Goal: Task Accomplishment & Management: Use online tool/utility

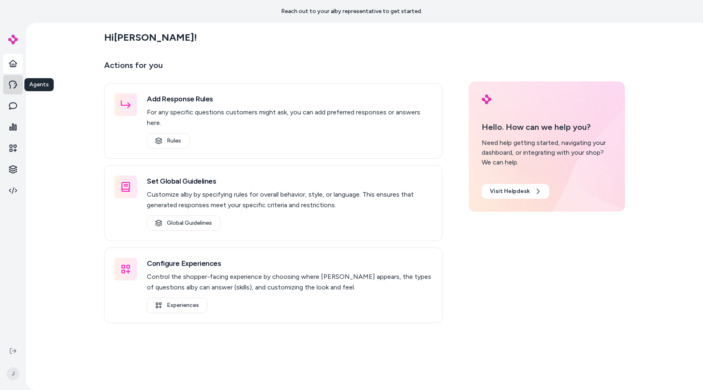
click at [18, 90] on link at bounding box center [13, 85] width 20 height 20
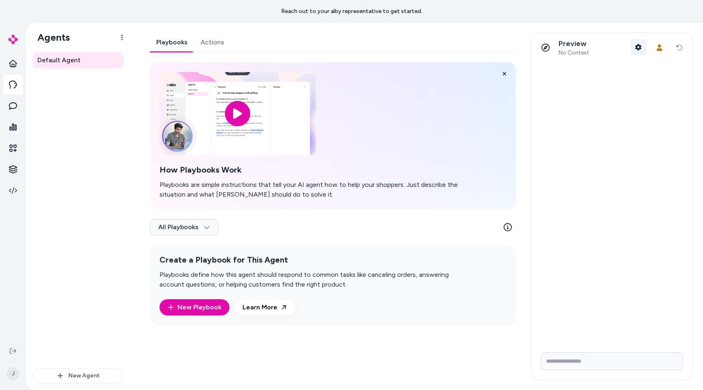
click at [394, 47] on button "Shopper Context" at bounding box center [638, 47] width 16 height 16
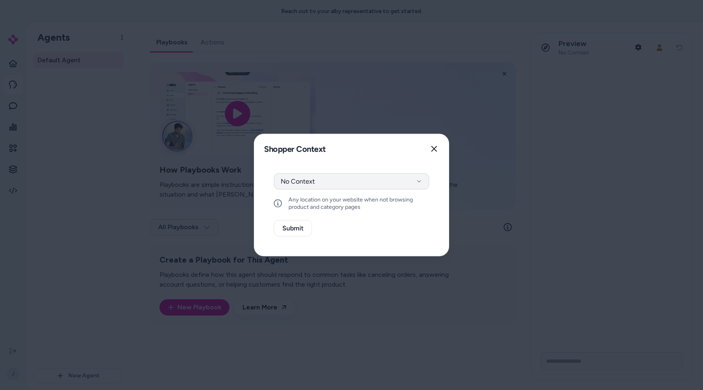
click at [387, 186] on button "No Context" at bounding box center [351, 181] width 155 height 16
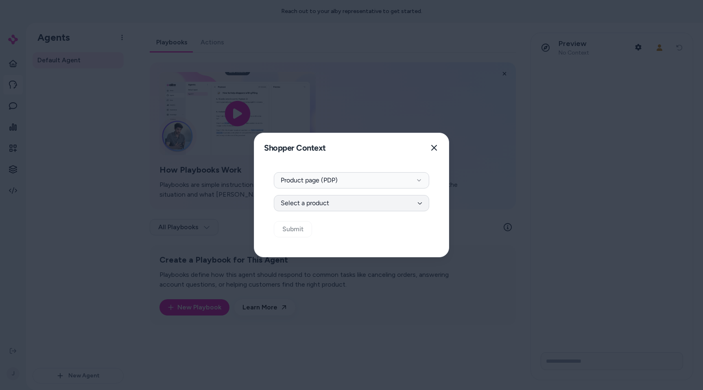
click at [313, 202] on button "Select a product" at bounding box center [351, 203] width 155 height 16
click at [274, 248] on div "Context Type Product page (PDP) Select Product Select a product Submit" at bounding box center [351, 209] width 195 height 94
click at [151, 172] on div at bounding box center [351, 195] width 703 height 390
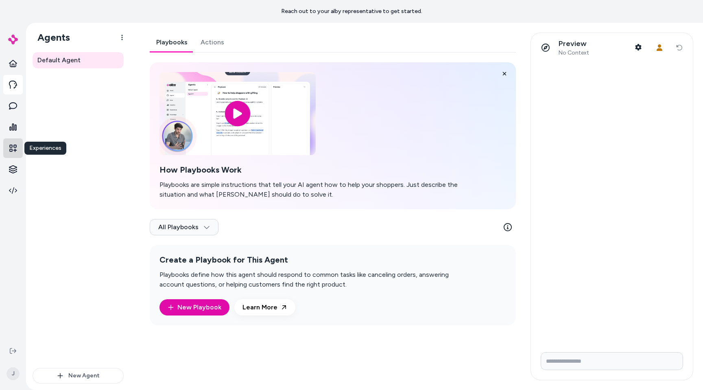
click at [13, 151] on icon at bounding box center [13, 148] width 8 height 8
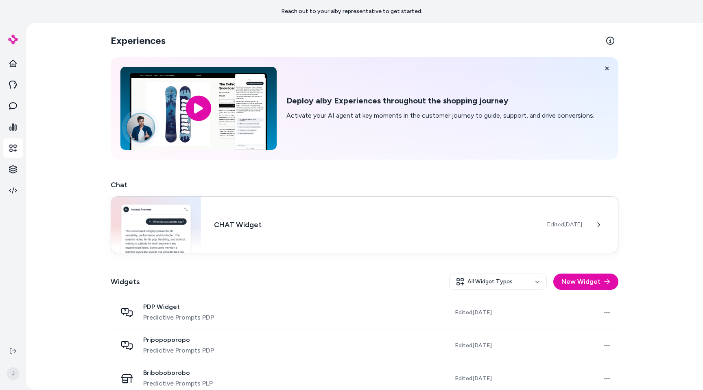
click at [180, 223] on img at bounding box center [156, 225] width 90 height 56
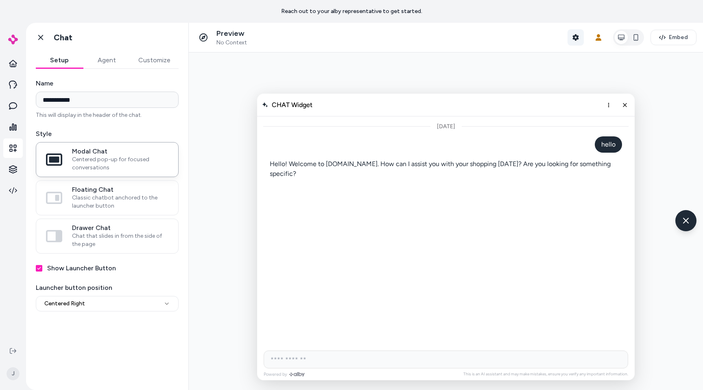
click at [394, 42] on button "Shopper Context" at bounding box center [576, 37] width 16 height 16
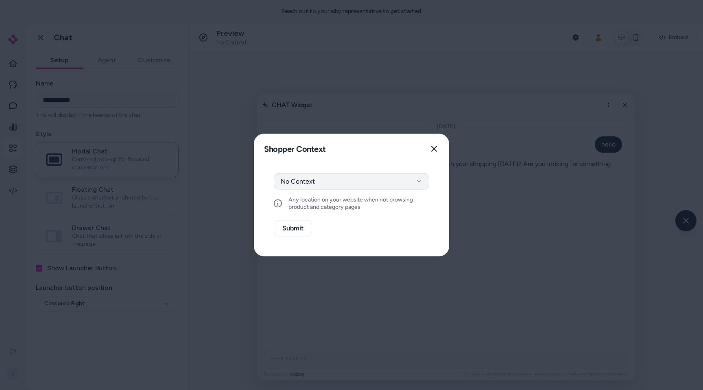
click at [360, 182] on button "No Context" at bounding box center [351, 181] width 155 height 16
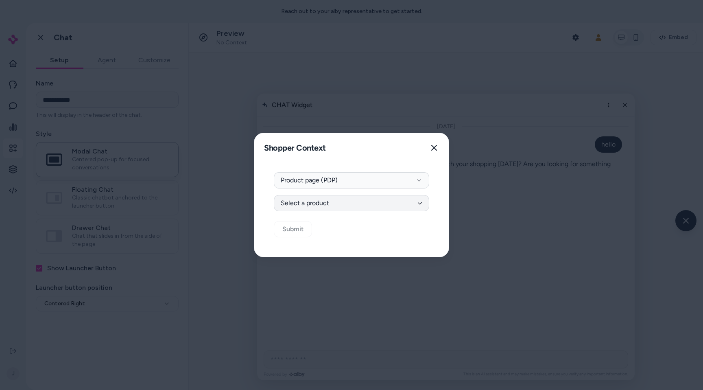
click at [336, 208] on button "Select a product" at bounding box center [351, 203] width 155 height 16
type input "*"
click at [339, 246] on div "Context Type Product page (PDP) Select Product Select a product Submit" at bounding box center [351, 209] width 195 height 94
click at [143, 177] on div at bounding box center [351, 195] width 703 height 390
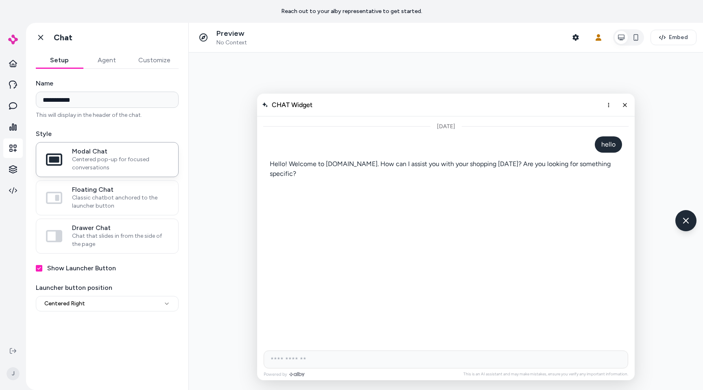
click at [96, 362] on div "**********" at bounding box center [107, 224] width 162 height 311
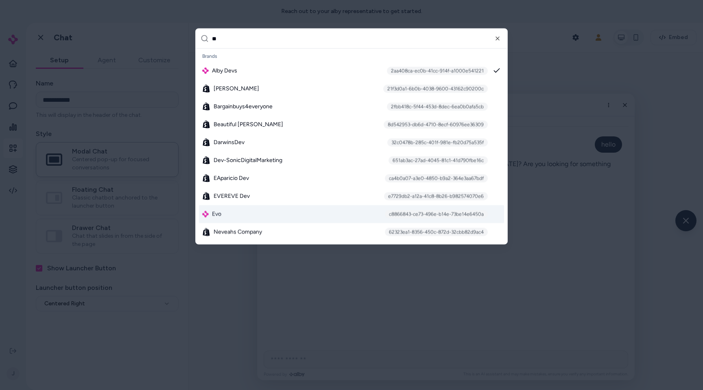
type input "**"
click at [281, 215] on div "Evo c8866843-ce73-496e-b14e-73be14e6450a" at bounding box center [351, 214] width 305 height 18
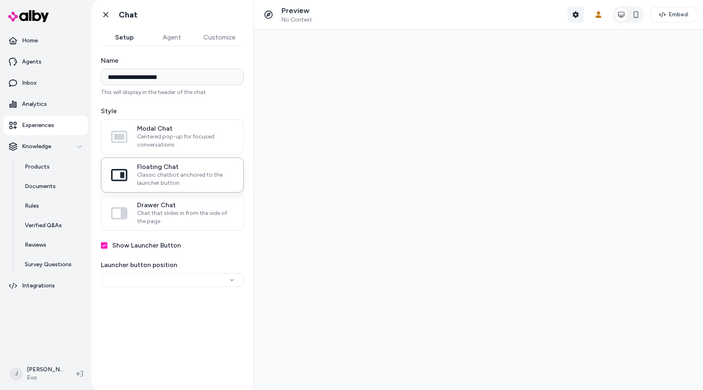
type input "**********"
click at [574, 20] on button "Shopper Context" at bounding box center [576, 15] width 16 height 16
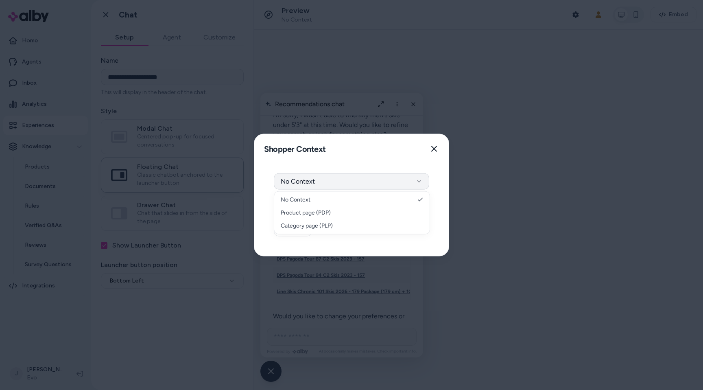
click at [397, 178] on button "No Context" at bounding box center [351, 181] width 155 height 16
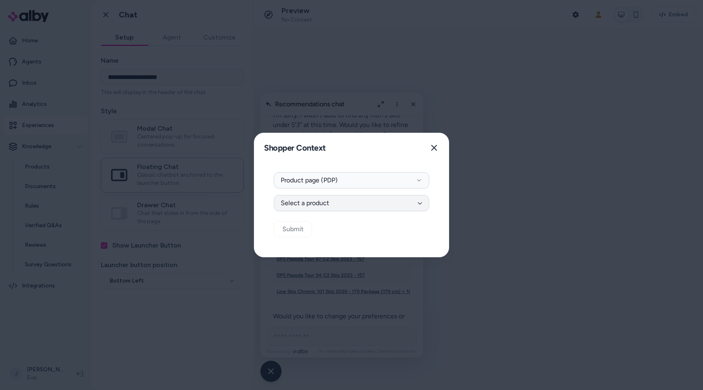
click at [363, 205] on button "Select a product" at bounding box center [351, 203] width 155 height 16
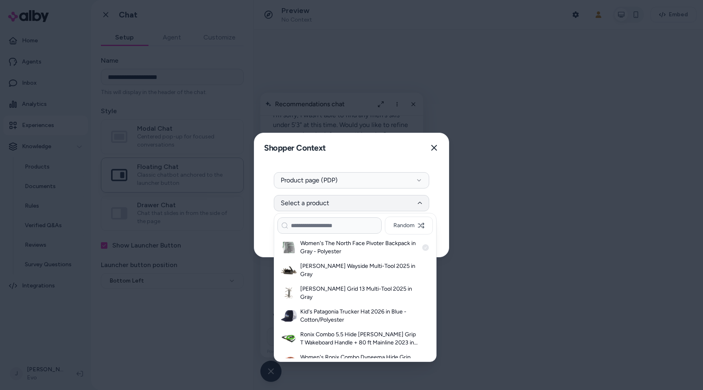
click at [357, 240] on h3 "Women's The North Face Pivoter Backpack in Gray - Polyester" at bounding box center [359, 247] width 118 height 16
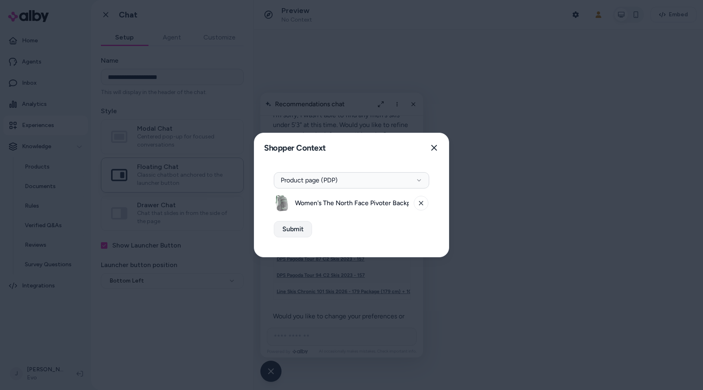
click at [298, 236] on button "Submit" at bounding box center [293, 229] width 38 height 16
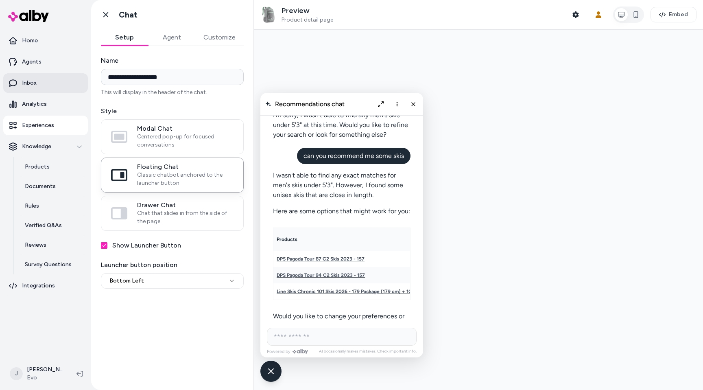
click at [64, 82] on link "Inbox" at bounding box center [45, 83] width 85 height 20
click at [83, 374] on button at bounding box center [79, 373] width 13 height 13
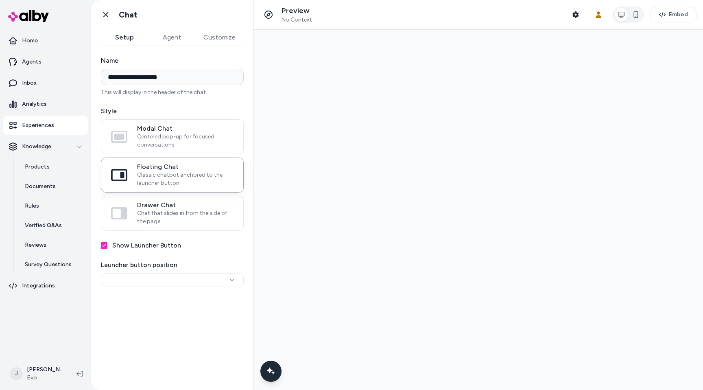
type input "**********"
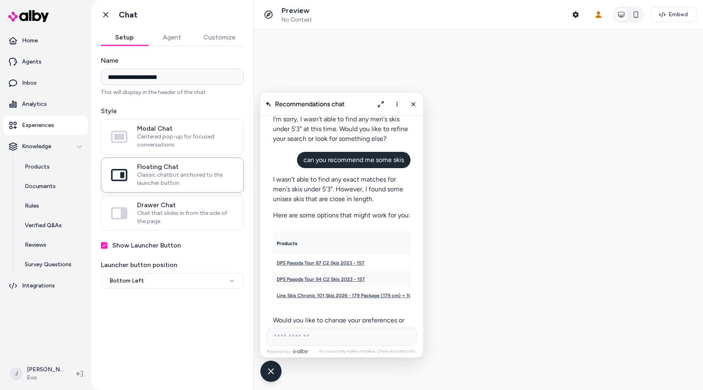
scroll to position [951, 0]
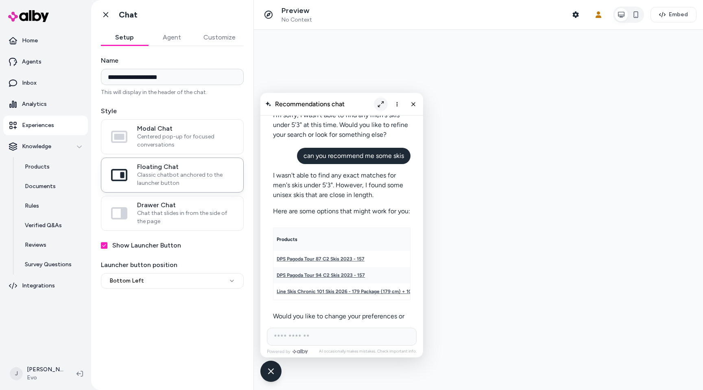
click at [378, 100] on button "Expand chat" at bounding box center [381, 104] width 14 height 14
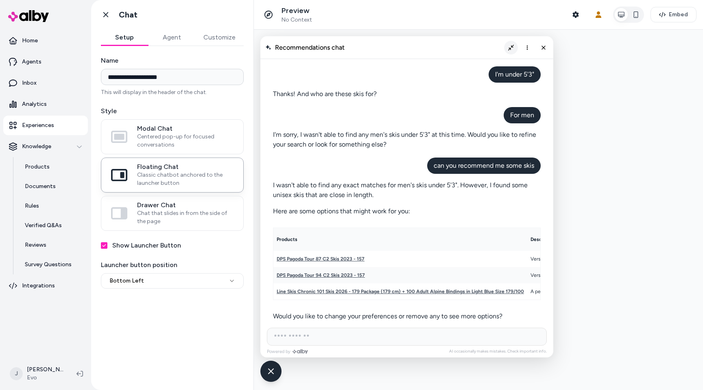
scroll to position [709, 0]
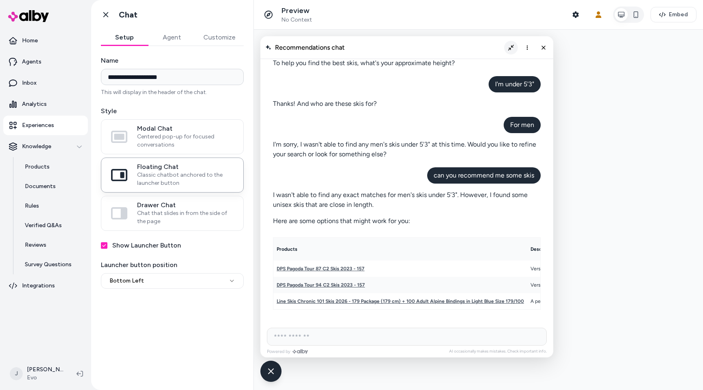
click at [517, 50] on div "AI Shopping Assistant" at bounding box center [528, 47] width 46 height 13
click at [511, 42] on button "Collapse chat" at bounding box center [511, 48] width 14 height 14
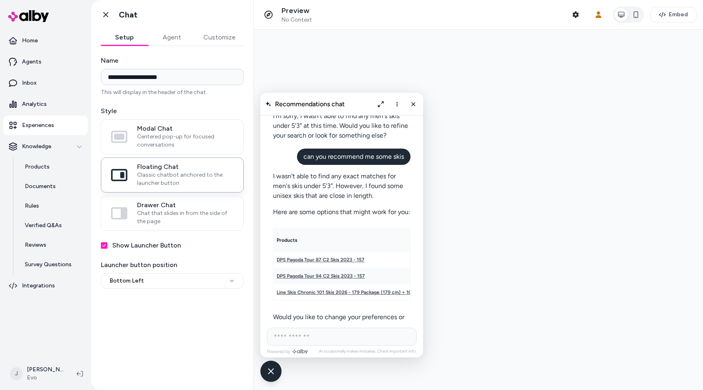
scroll to position [951, 0]
click at [383, 96] on div "Recommendations chat" at bounding box center [342, 104] width 163 height 23
click at [381, 102] on icon "Expand chat" at bounding box center [381, 104] width 6 height 6
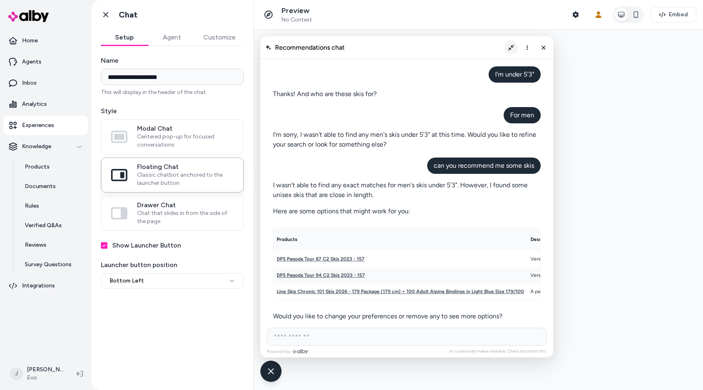
scroll to position [709, 0]
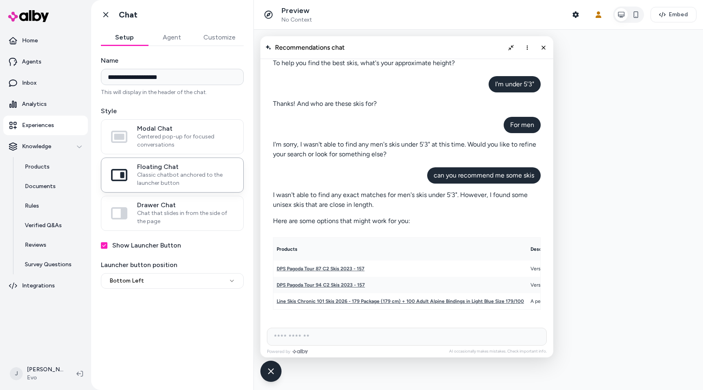
click at [364, 178] on div "AI Shopping Assistant" at bounding box center [407, 183] width 268 height 297
click at [166, 37] on button "Agent" at bounding box center [171, 37] width 47 height 16
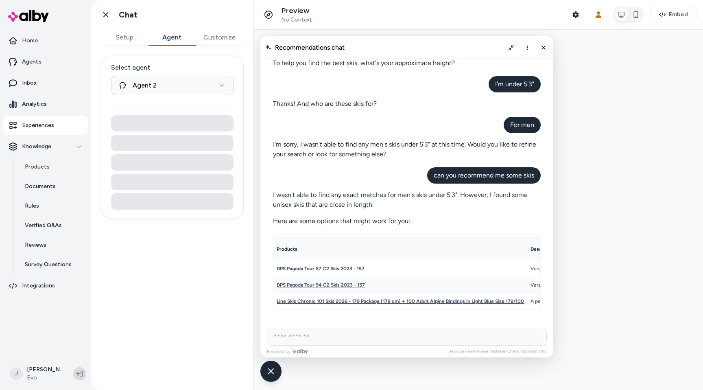
click at [82, 374] on icon at bounding box center [80, 373] width 7 height 7
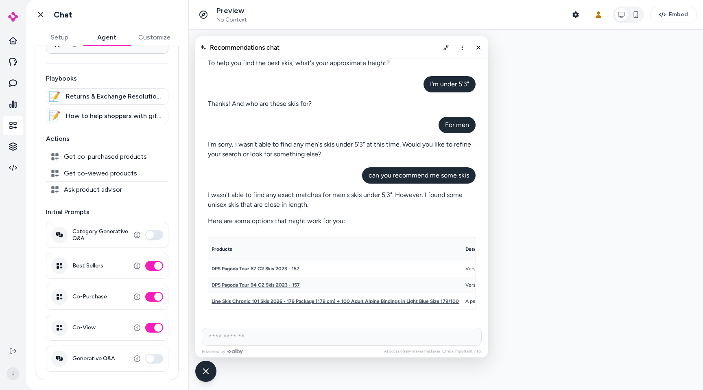
scroll to position [0, 0]
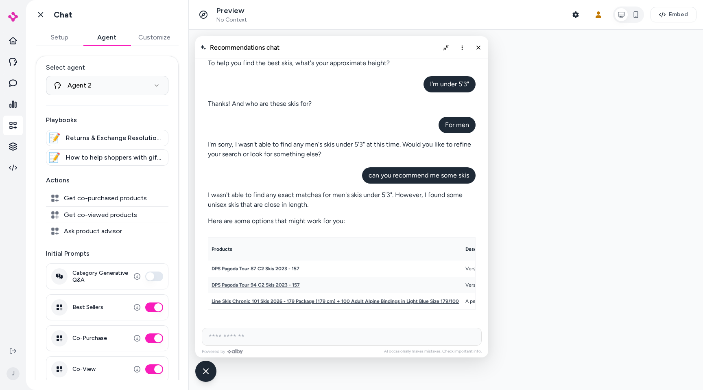
click at [156, 35] on button "Customize" at bounding box center [154, 37] width 48 height 16
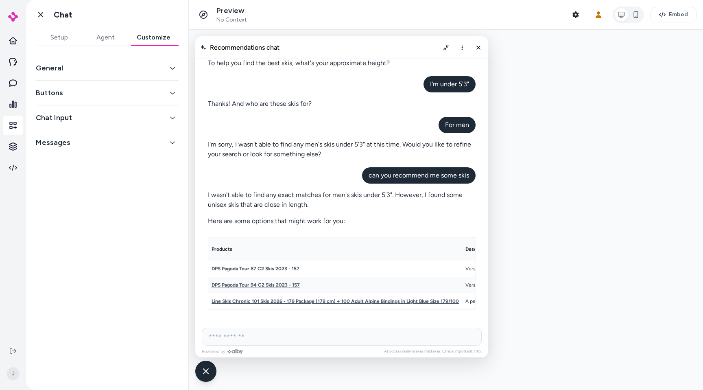
click at [98, 73] on button "General" at bounding box center [107, 67] width 143 height 11
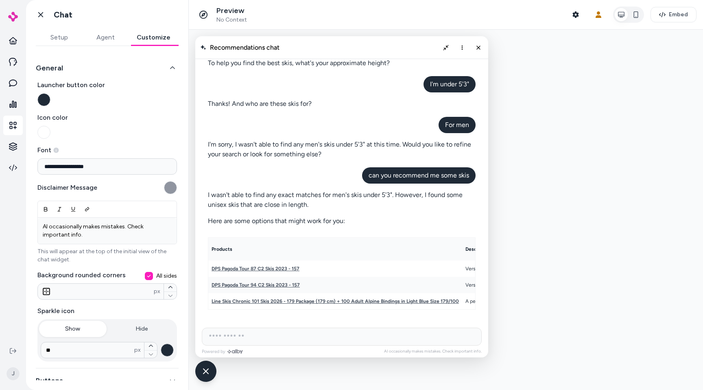
click at [98, 73] on button "General" at bounding box center [107, 67] width 143 height 11
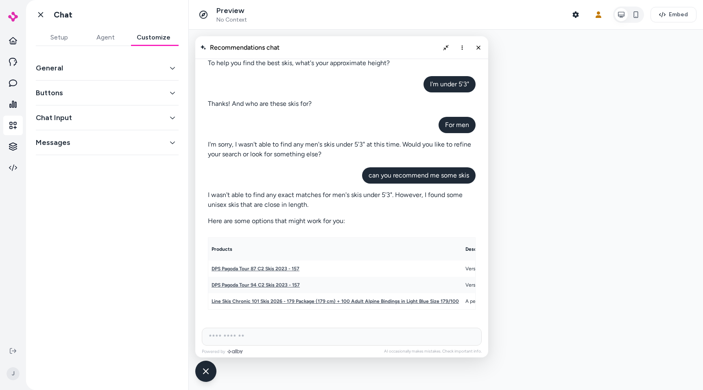
click at [105, 41] on button "Agent" at bounding box center [105, 37] width 46 height 16
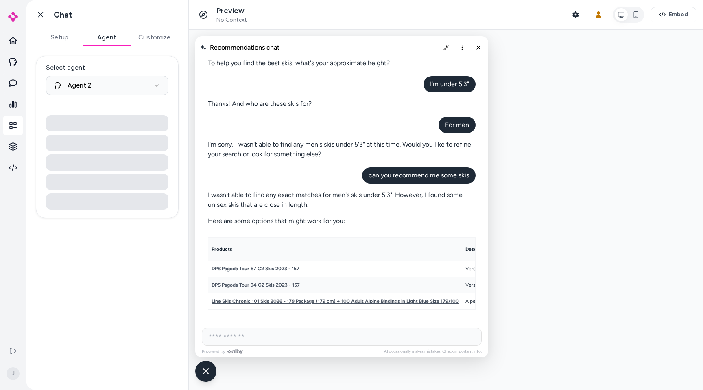
click at [55, 40] on button "Setup" at bounding box center [59, 37] width 47 height 16
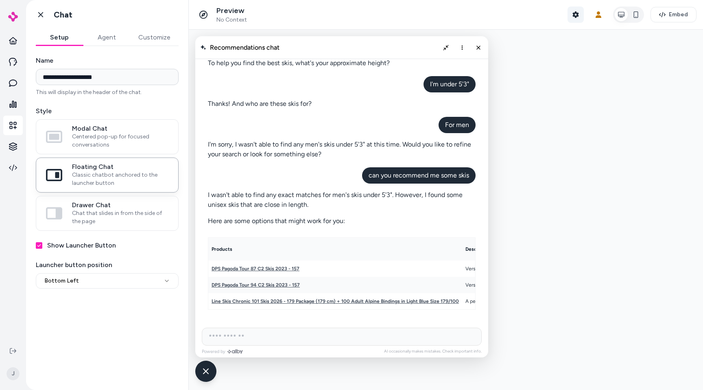
click at [579, 13] on icon "button" at bounding box center [576, 14] width 6 height 7
click at [571, 14] on button "Shopper Context" at bounding box center [576, 15] width 16 height 16
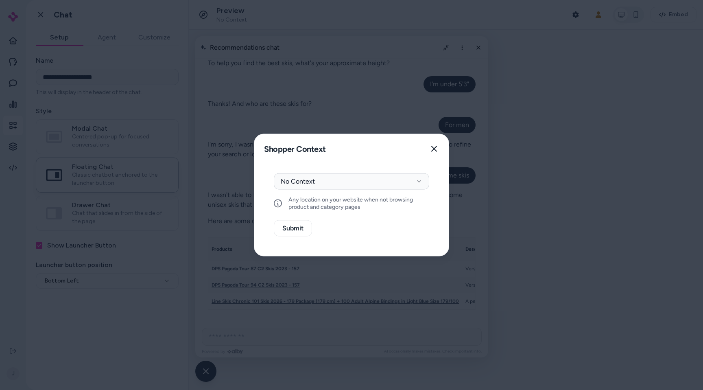
click at [595, 187] on div at bounding box center [351, 195] width 703 height 390
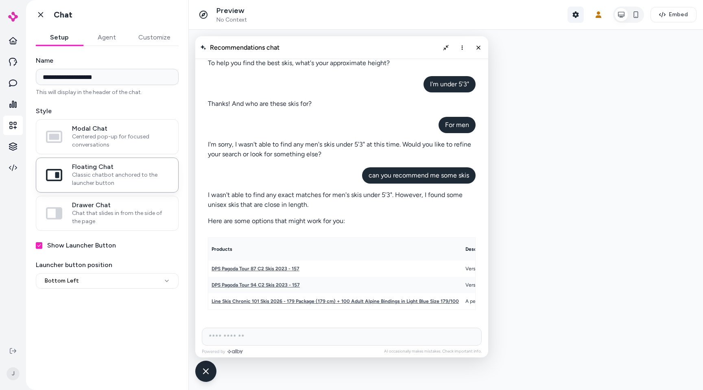
click at [577, 15] on icon "button" at bounding box center [576, 14] width 7 height 7
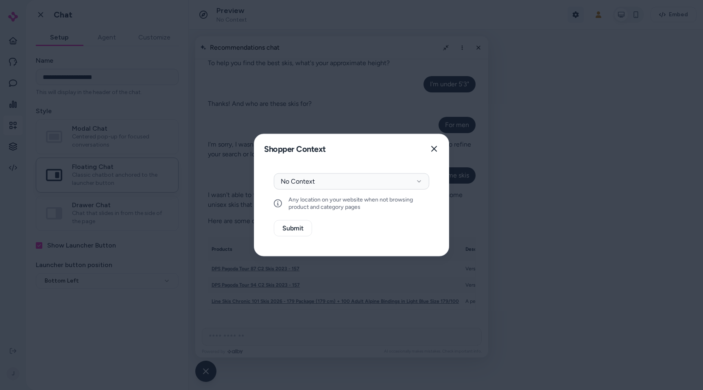
click at [577, 15] on div at bounding box center [351, 195] width 703 height 390
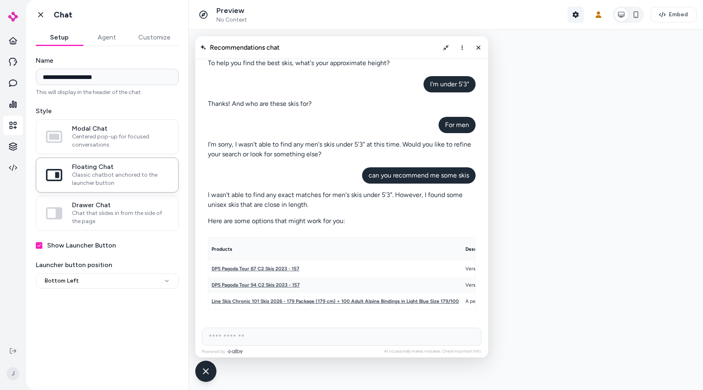
click at [577, 15] on icon "button" at bounding box center [576, 14] width 7 height 7
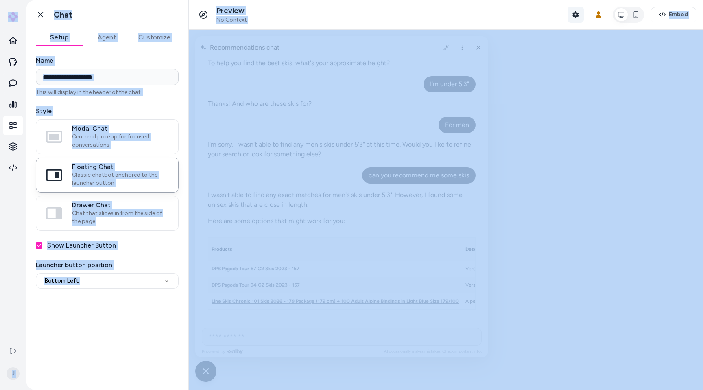
click at [577, 15] on icon "button" at bounding box center [576, 14] width 7 height 7
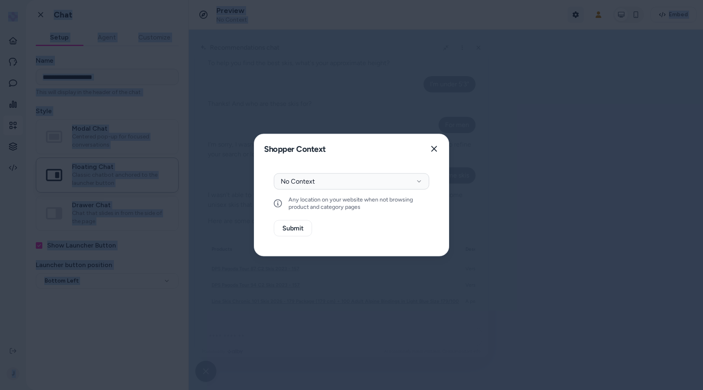
click at [577, 15] on div at bounding box center [351, 195] width 703 height 390
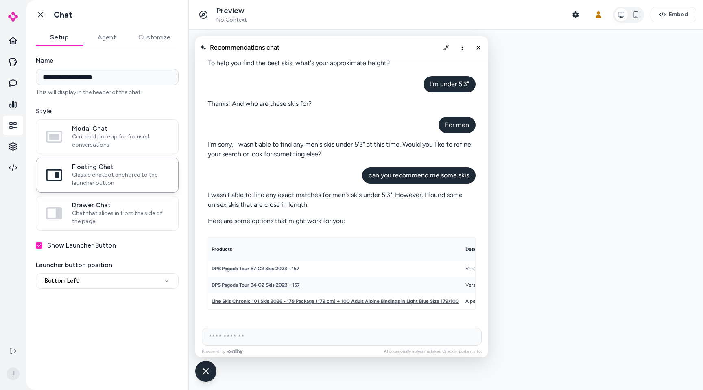
click at [449, 41] on div "AI Shopping Assistant" at bounding box center [463, 47] width 46 height 13
click at [447, 48] on icon "Collapse chat" at bounding box center [446, 47] width 6 height 6
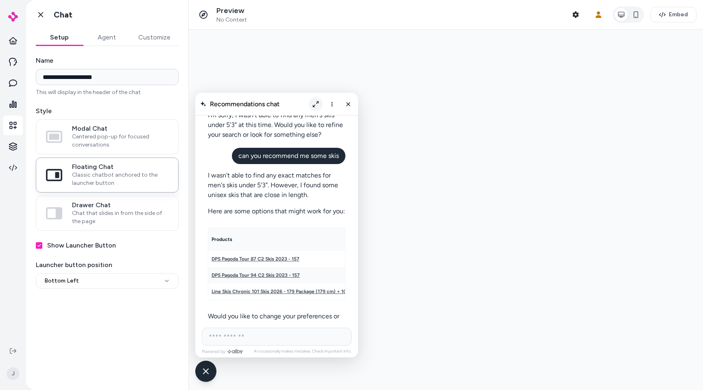
click at [313, 108] on button "Expand chat" at bounding box center [316, 104] width 14 height 14
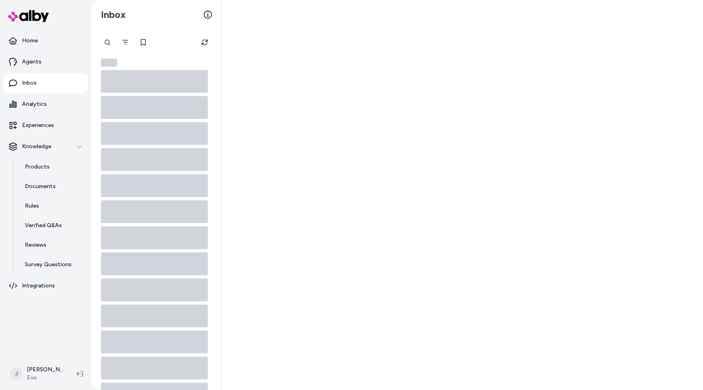
click at [159, 55] on div at bounding box center [156, 321] width 130 height 542
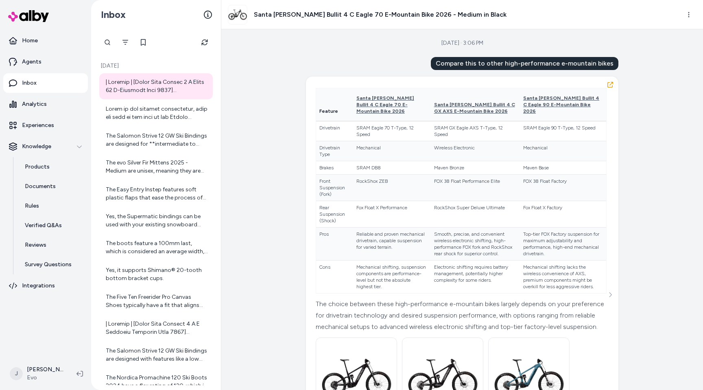
click at [261, 94] on div "Aug 29, 2025 · 3:06 PM Compare this to other high-performance e-mountain bikes …" at bounding box center [462, 209] width 482 height 361
click at [78, 375] on icon at bounding box center [80, 374] width 7 height 6
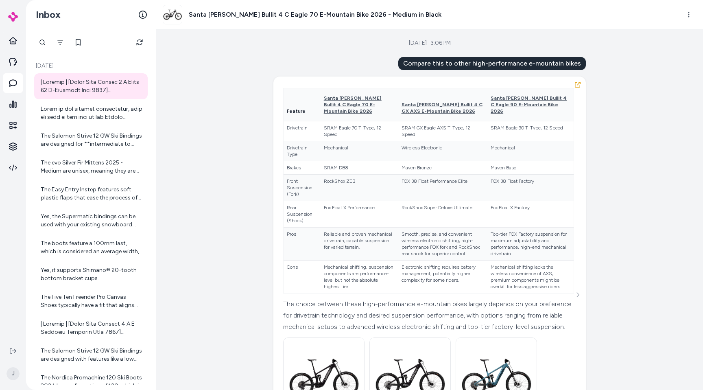
click at [590, 184] on div "Aug 29, 2025 · 3:06 PM Compare this to other high-performance e-mountain bikes …" at bounding box center [429, 209] width 547 height 361
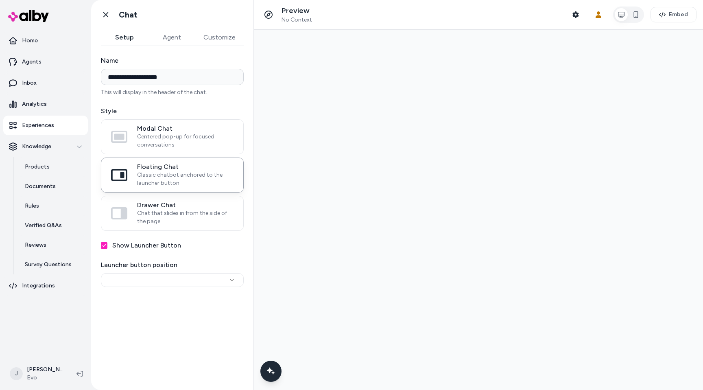
type input "**********"
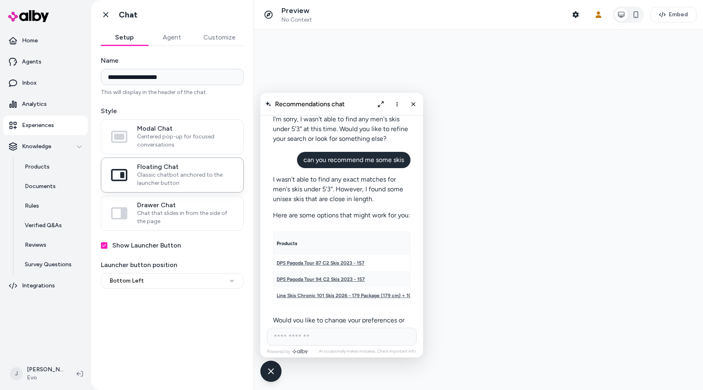
scroll to position [951, 0]
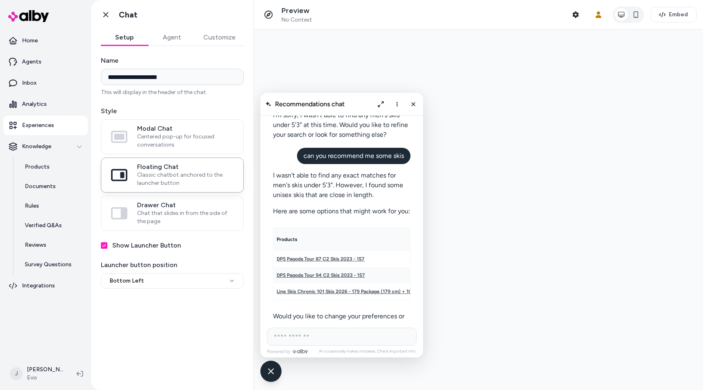
click at [368, 171] on p "I wasn't able to find any exact matches for men's skis under 5'3". However, I f…" at bounding box center [342, 185] width 138 height 29
click at [360, 190] on div "I wasn't able to find any exact matches for men's skis under 5'3". However, I f…" at bounding box center [342, 251] width 138 height 160
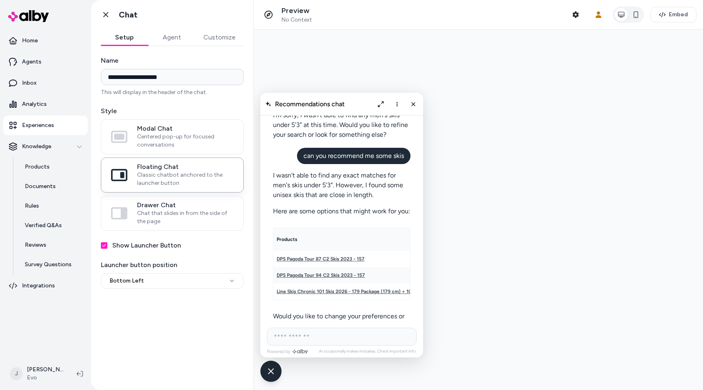
click at [360, 190] on div "I wasn't able to find any exact matches for men's skis under 5'3". However, I f…" at bounding box center [342, 251] width 138 height 160
click at [357, 189] on p "I wasn't able to find any exact matches for men's skis under 5'3". However, I f…" at bounding box center [342, 185] width 138 height 29
